Goal: Task Accomplishment & Management: Complete application form

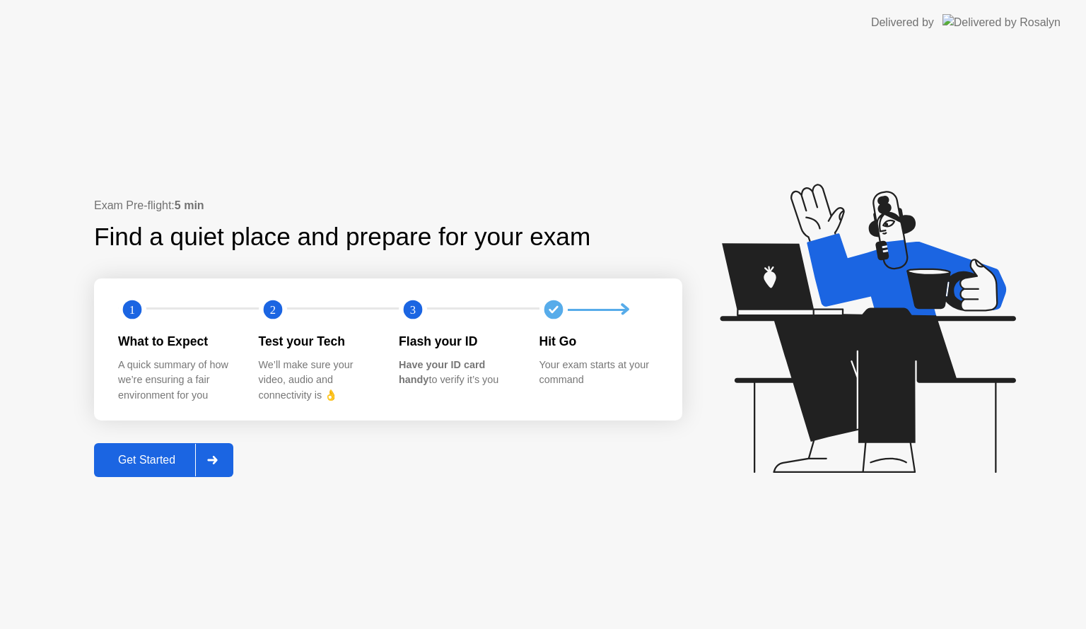
click at [206, 469] on div at bounding box center [212, 460] width 34 height 33
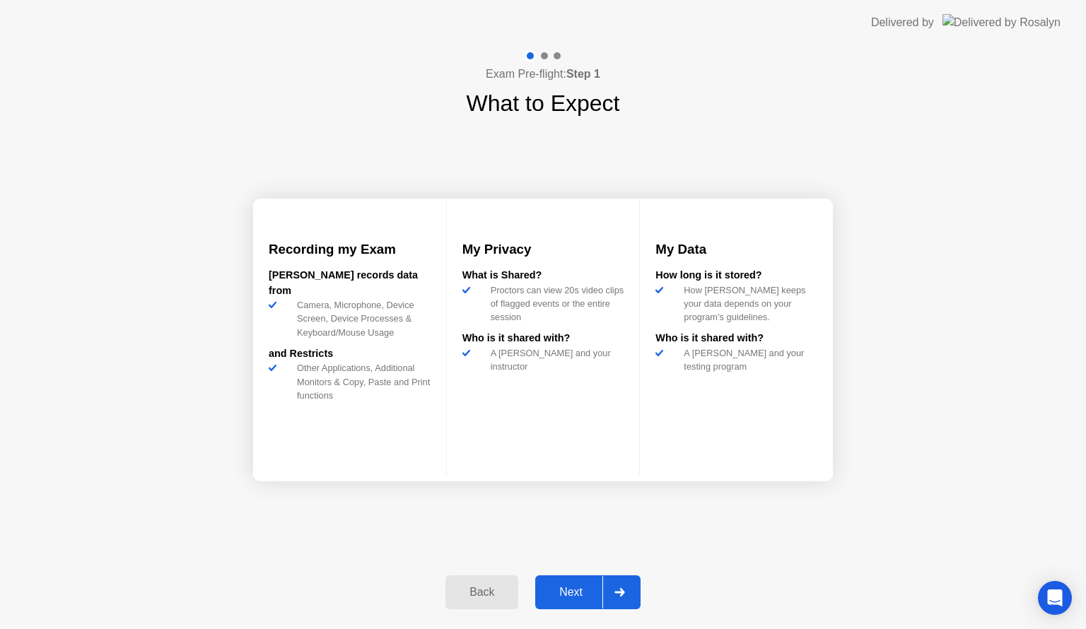
click at [624, 582] on div at bounding box center [619, 592] width 34 height 33
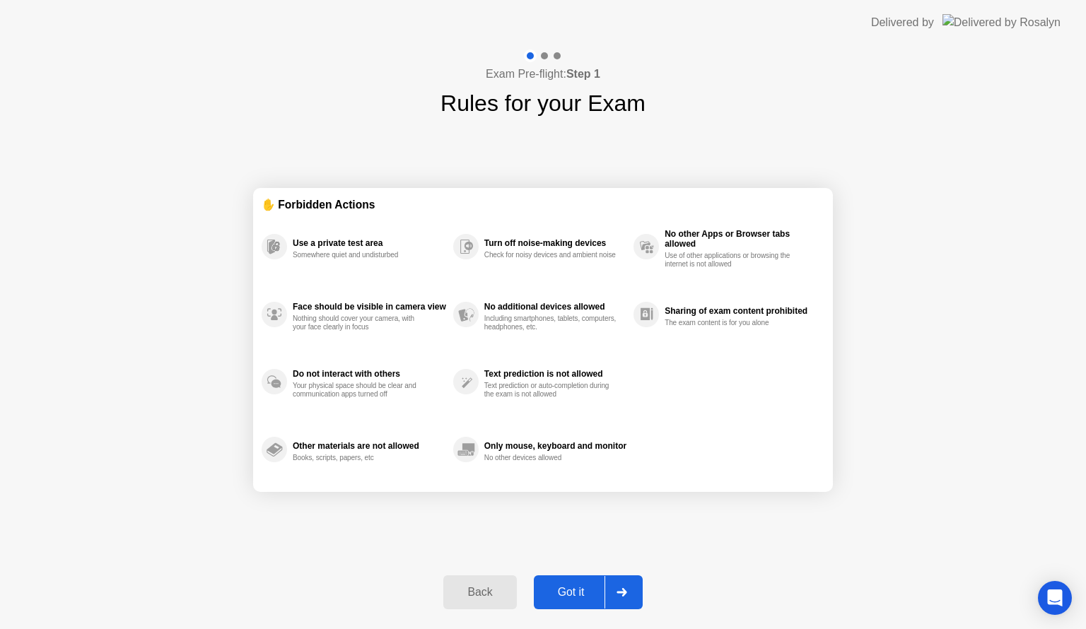
click at [624, 582] on div at bounding box center [621, 592] width 34 height 33
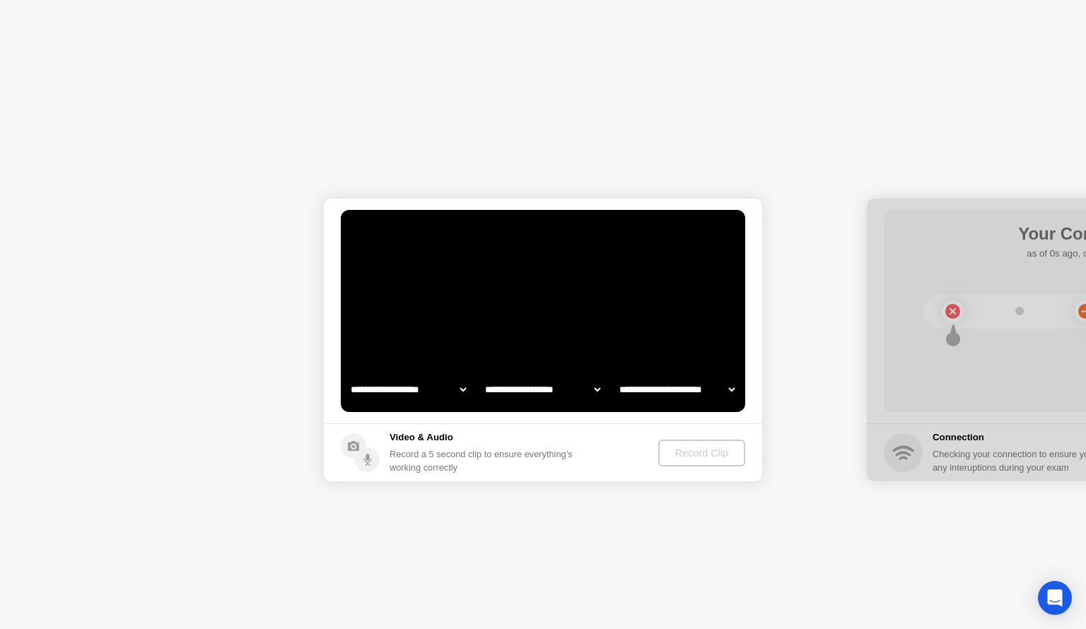
select select "**********"
select select "*******"
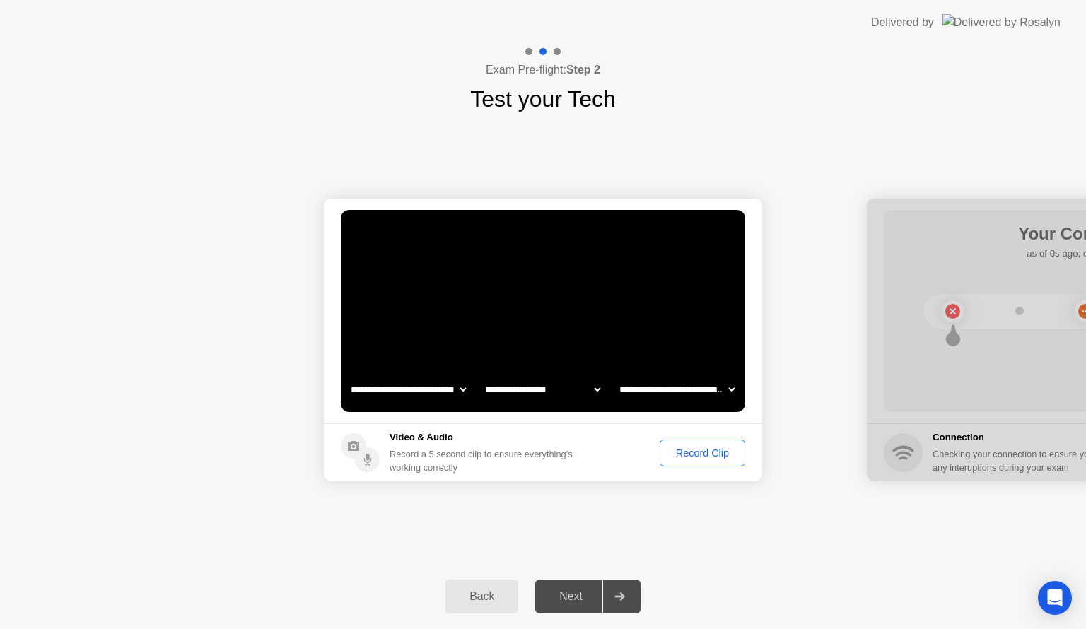
click at [695, 447] on div "Record Clip" at bounding box center [702, 452] width 76 height 11
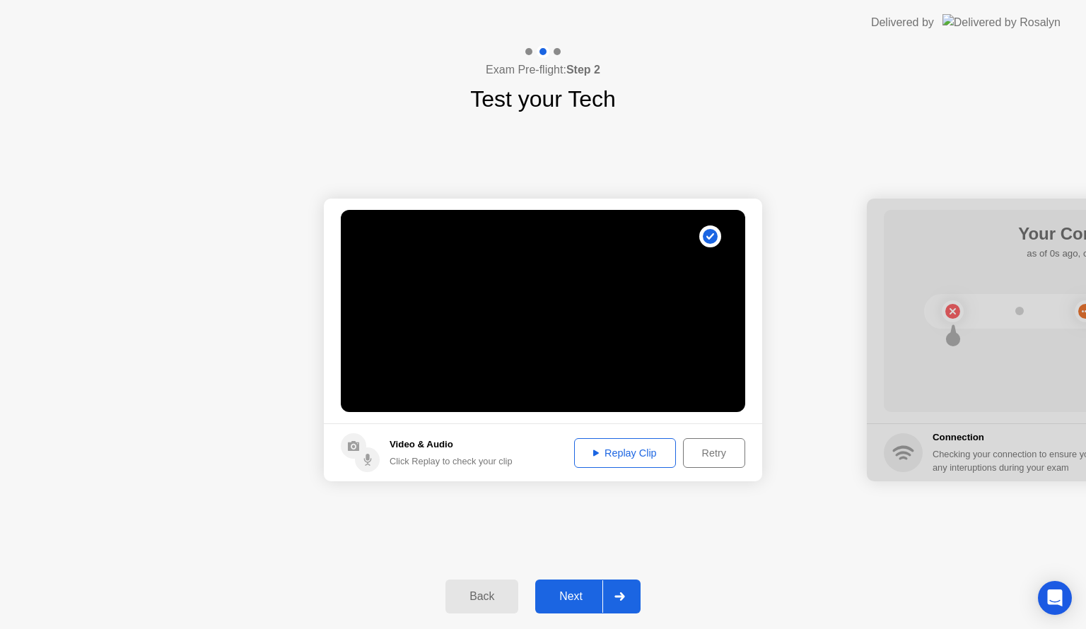
click at [624, 455] on div "Replay Clip" at bounding box center [625, 452] width 92 height 11
click at [626, 586] on div at bounding box center [619, 596] width 34 height 33
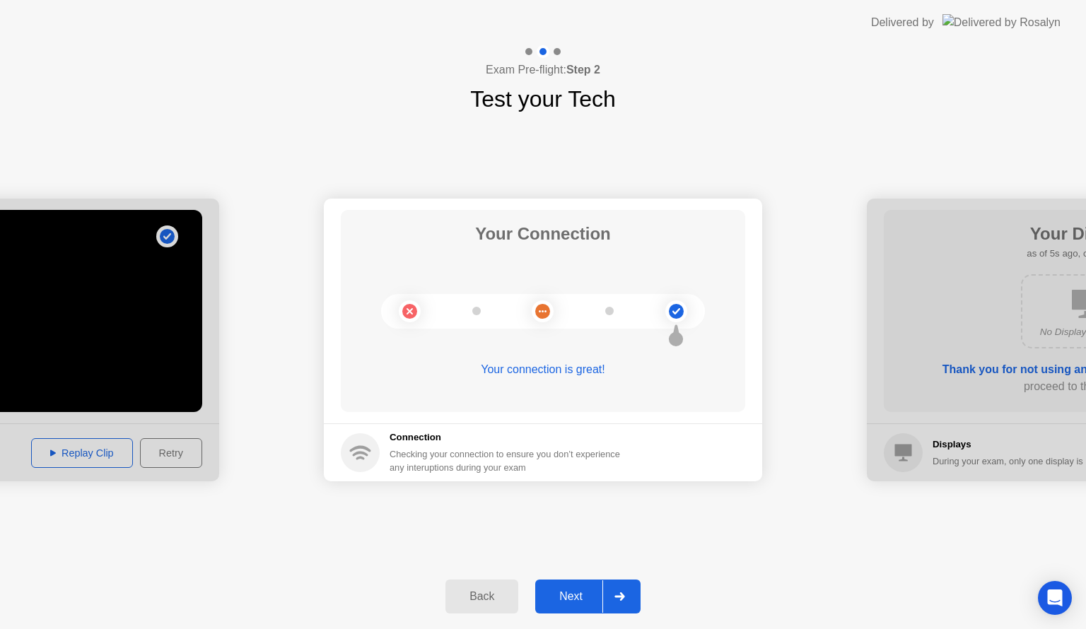
click at [626, 586] on div at bounding box center [619, 596] width 34 height 33
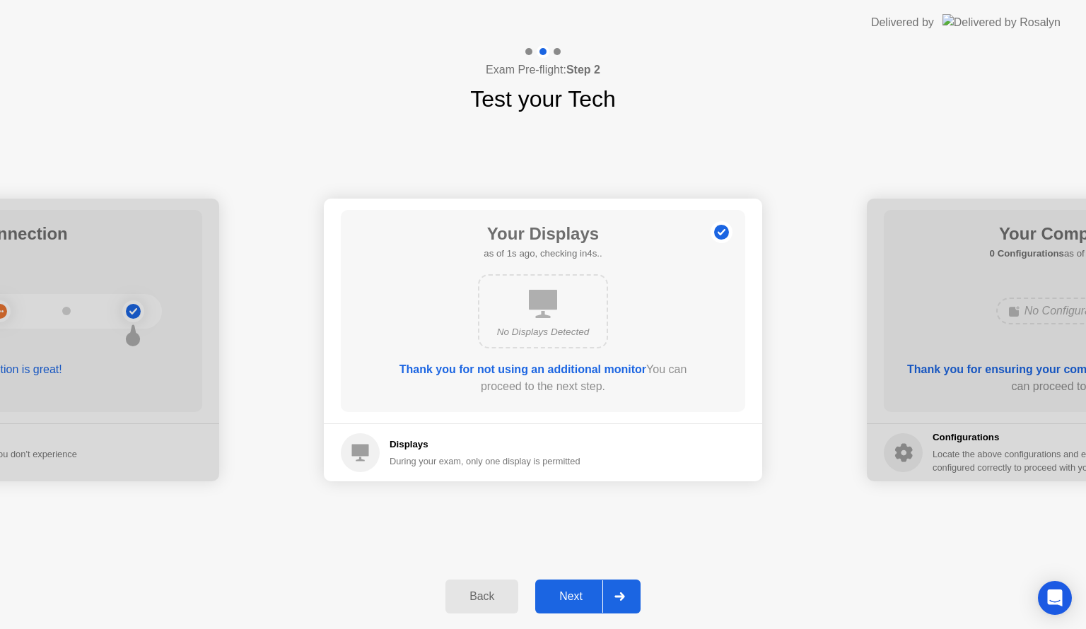
click at [626, 586] on div at bounding box center [619, 596] width 34 height 33
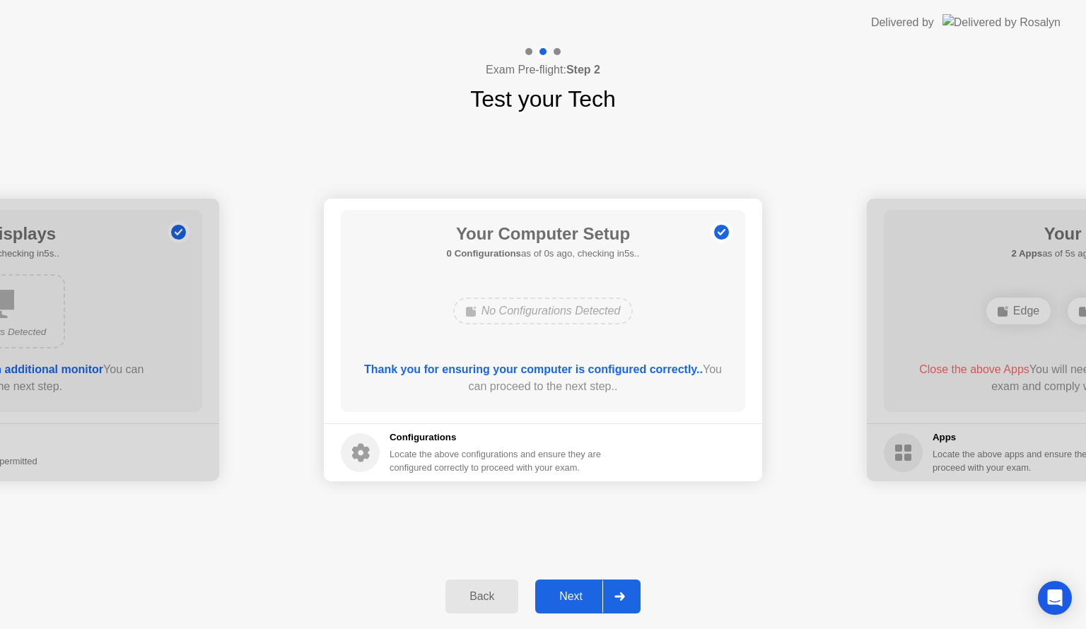
click at [626, 586] on div at bounding box center [619, 596] width 34 height 33
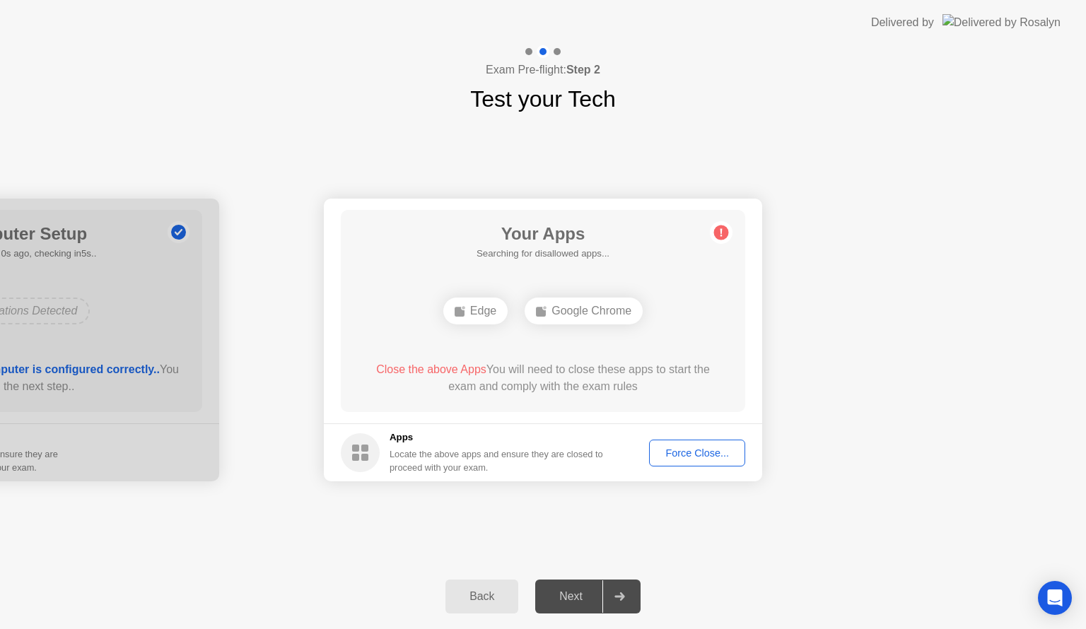
click at [693, 454] on div "Force Close..." at bounding box center [697, 452] width 86 height 11
click at [707, 454] on div "Force Close..." at bounding box center [697, 452] width 86 height 11
click at [695, 453] on div "Force Close..." at bounding box center [697, 452] width 86 height 11
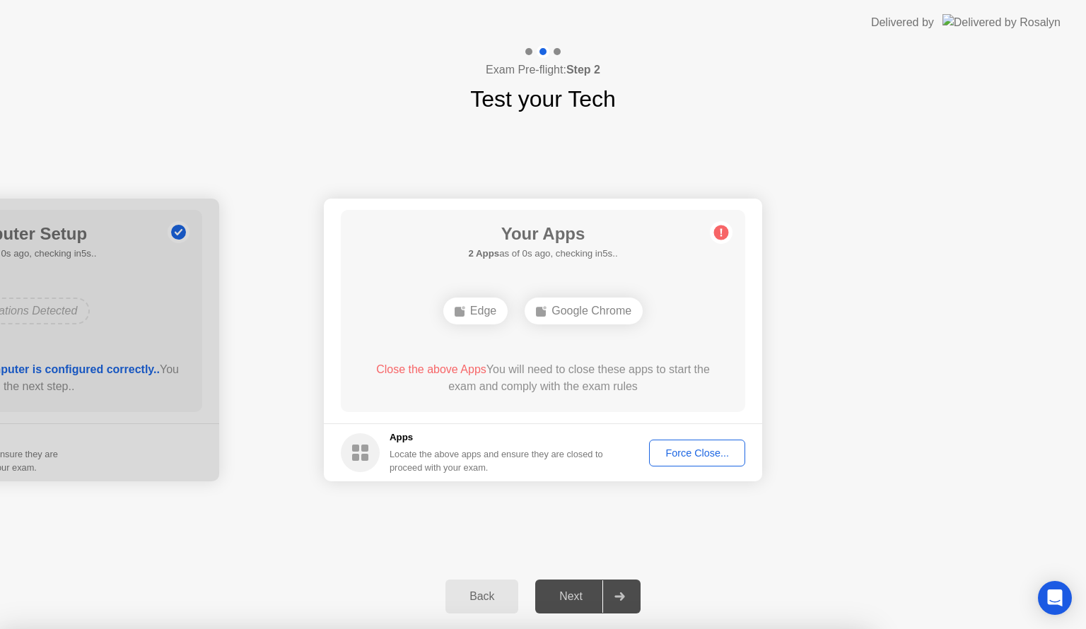
click at [670, 442] on button "Force Close..." at bounding box center [697, 453] width 96 height 27
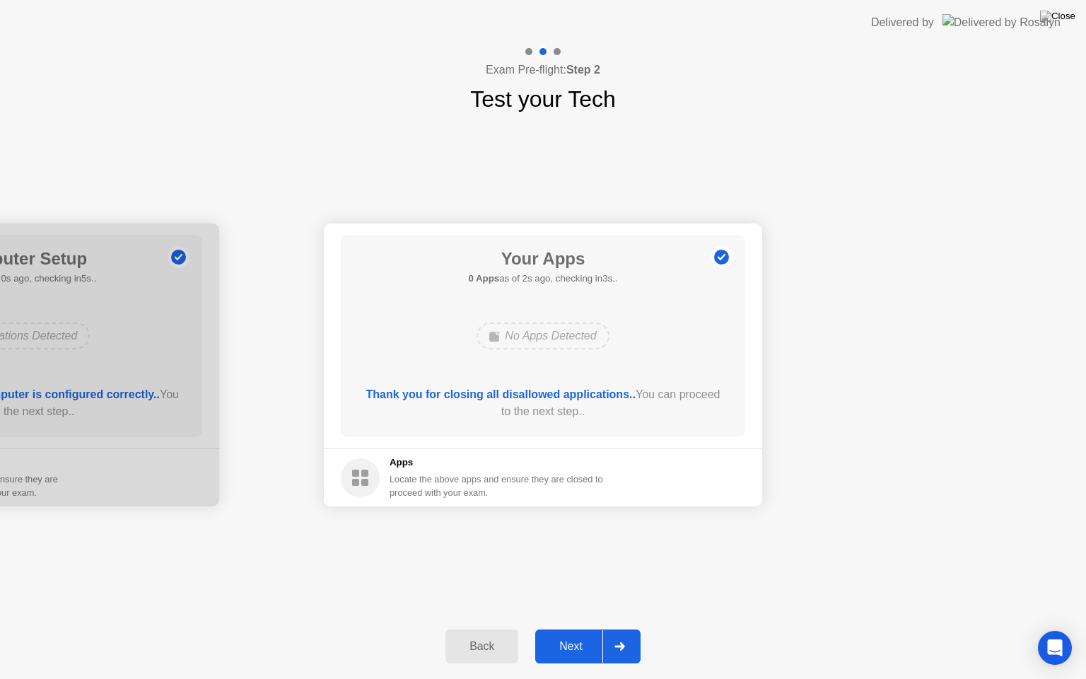
click at [628, 628] on div at bounding box center [619, 646] width 34 height 33
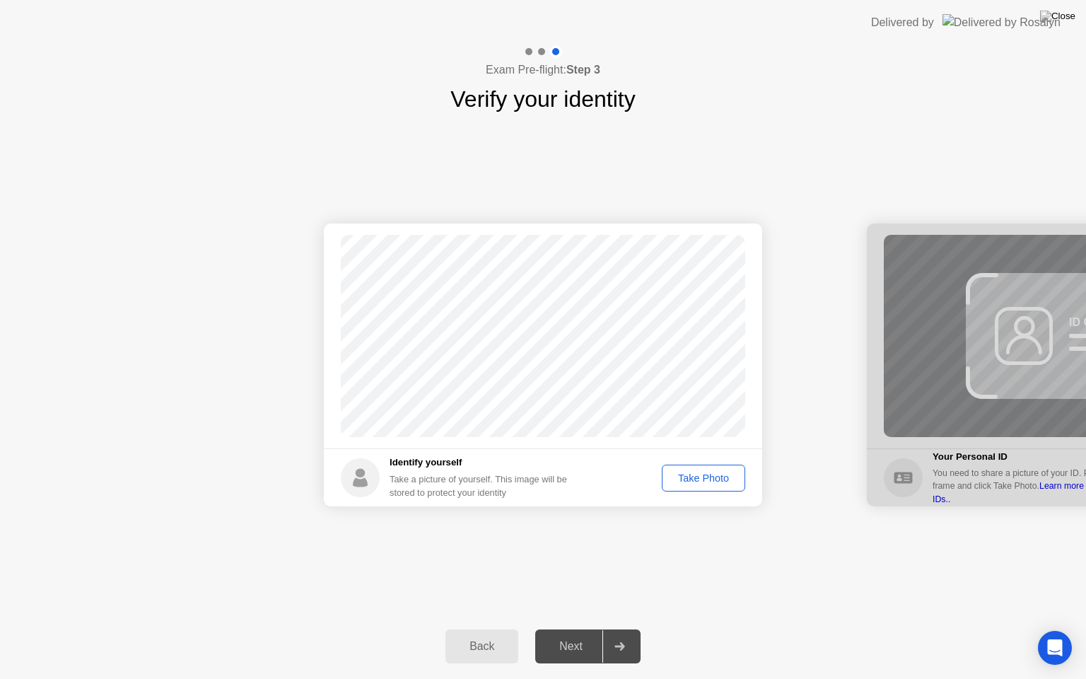
click at [693, 472] on div "Take Photo" at bounding box center [703, 477] width 74 height 11
click at [623, 628] on div at bounding box center [619, 646] width 34 height 33
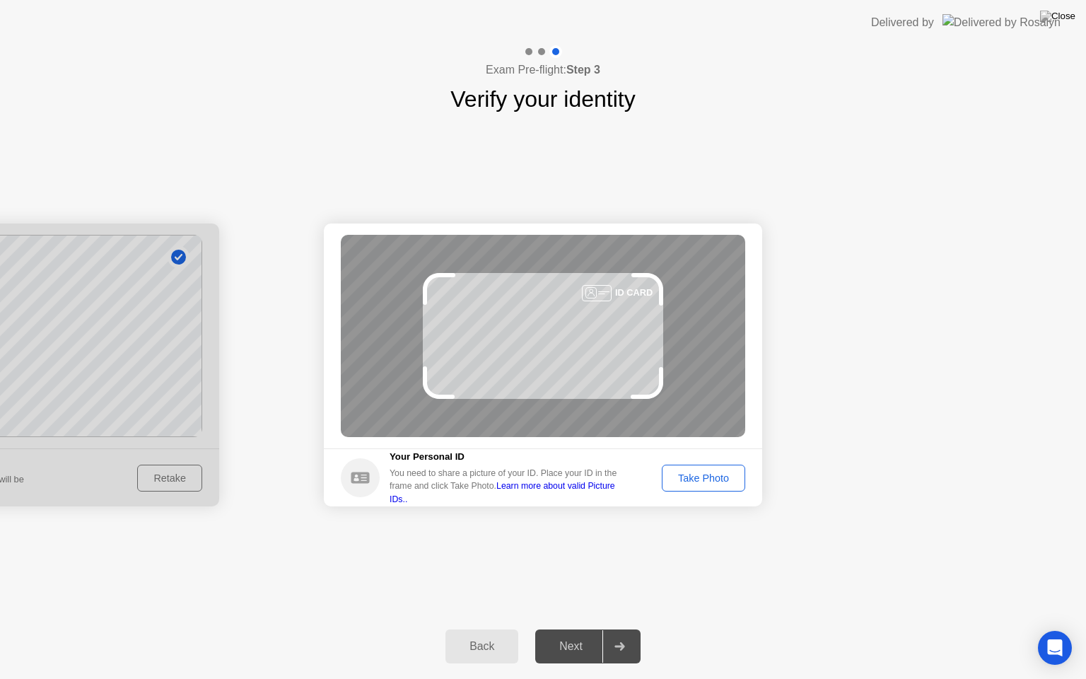
click at [707, 475] on div "Take Photo" at bounding box center [703, 477] width 74 height 11
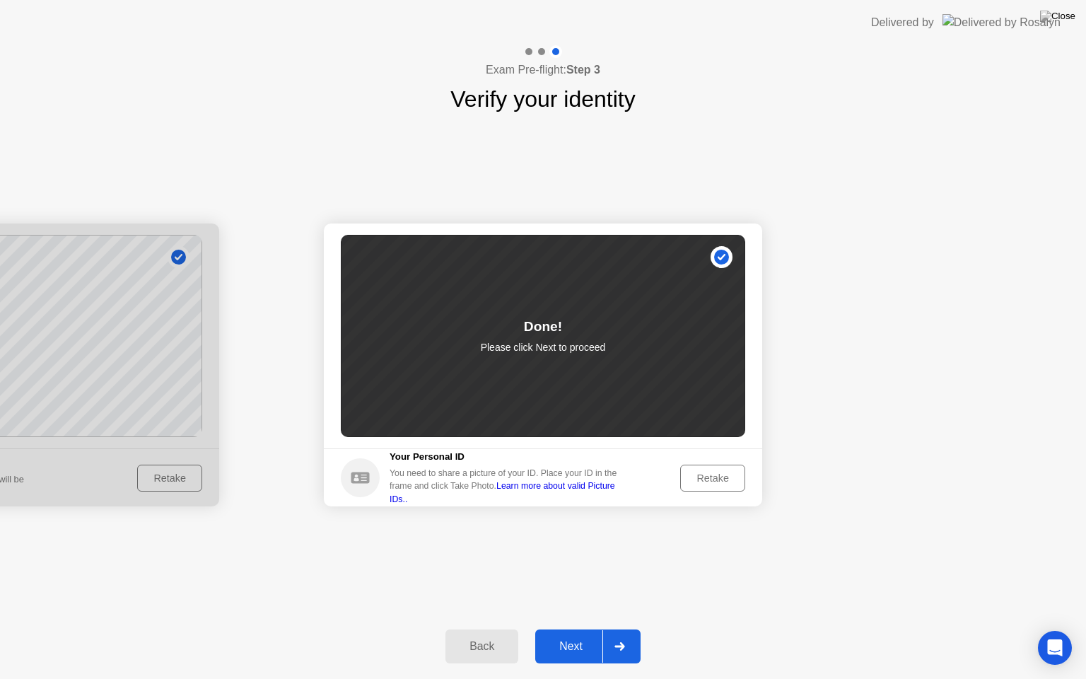
click at [639, 628] on button "Next" at bounding box center [587, 646] width 105 height 34
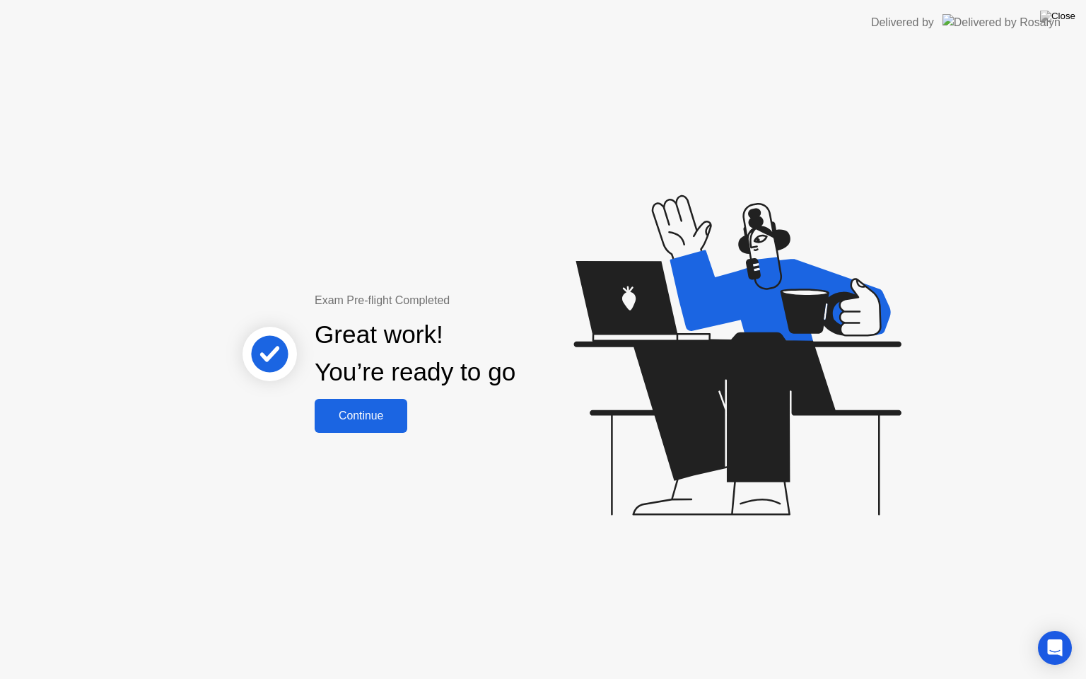
click at [385, 418] on div "Continue" at bounding box center [361, 415] width 84 height 13
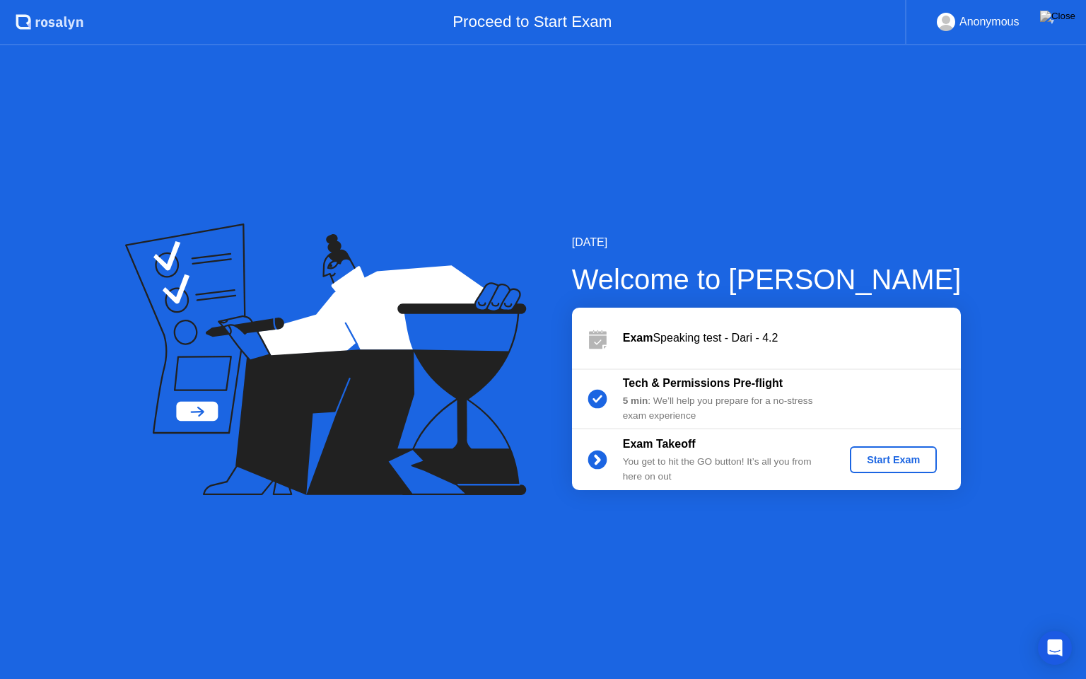
click at [887, 455] on div "Start Exam" at bounding box center [893, 459] width 76 height 11
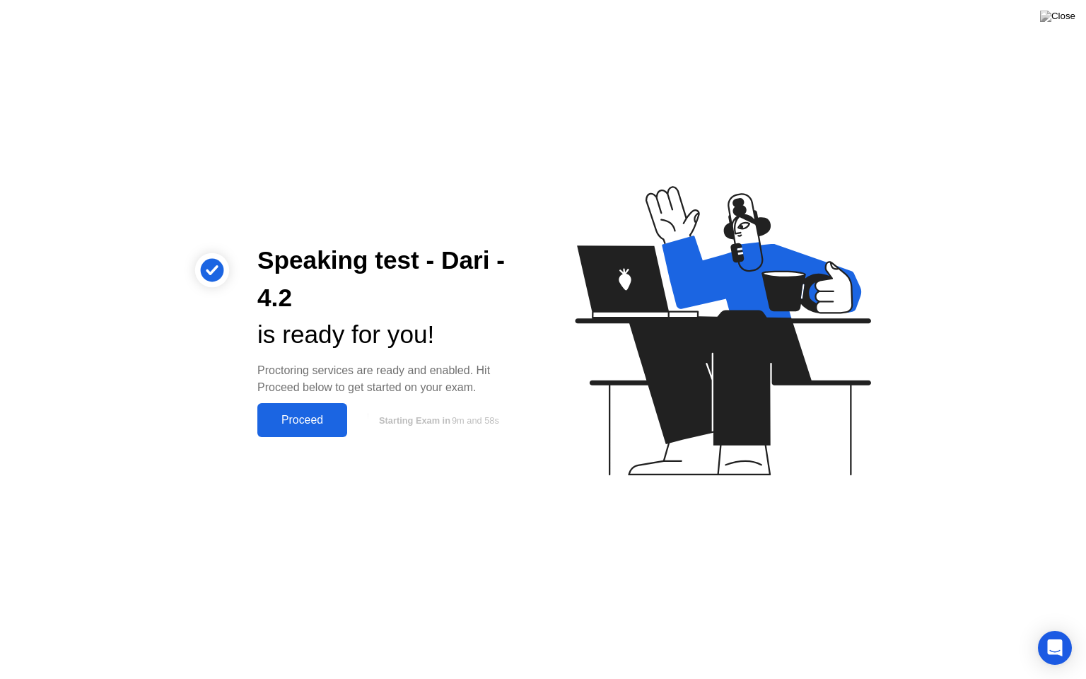
click at [313, 425] on div "Proceed" at bounding box center [302, 419] width 81 height 13
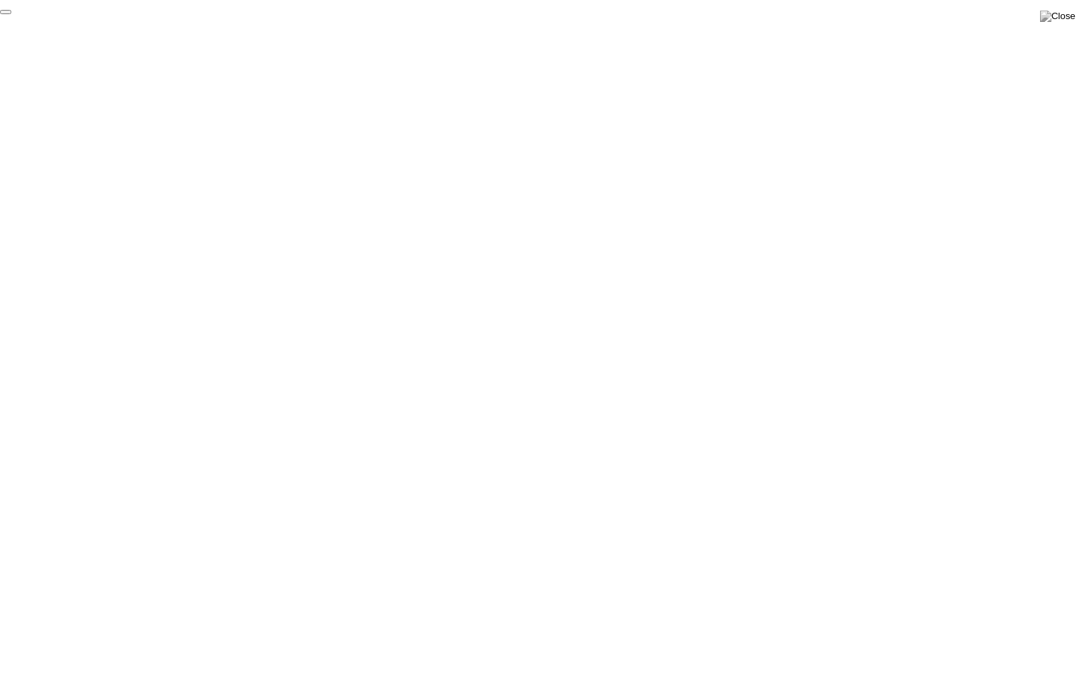
click at [11, 14] on button "End Proctoring Session" at bounding box center [5, 12] width 11 height 4
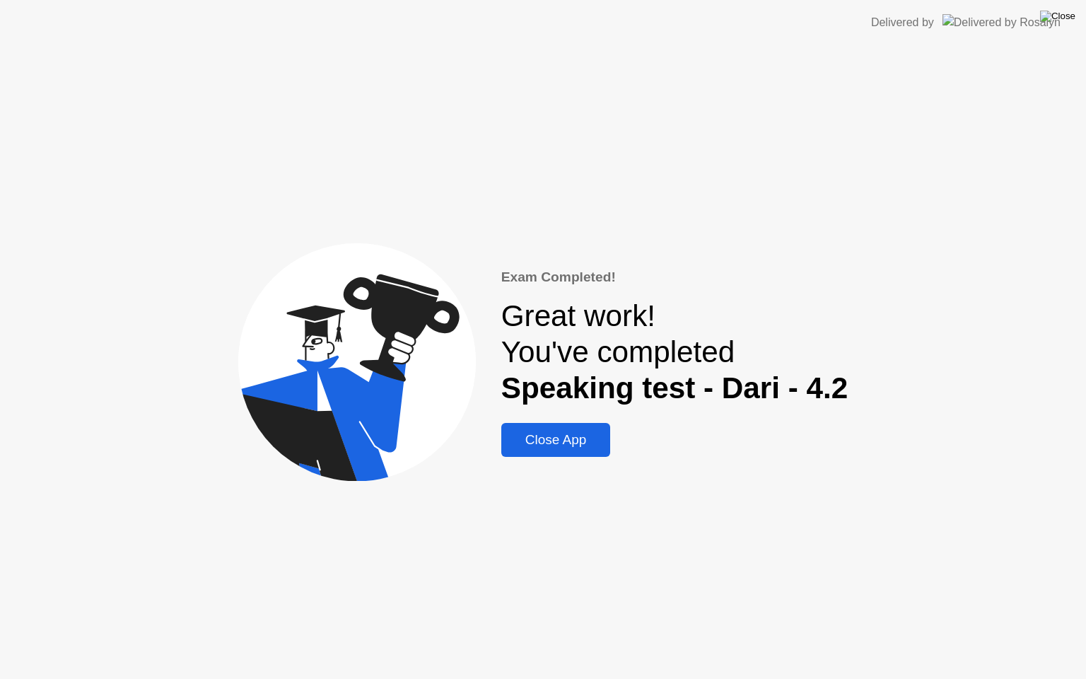
click at [1061, 11] on img at bounding box center [1057, 16] width 35 height 11
